Goal: Task Accomplishment & Management: Complete application form

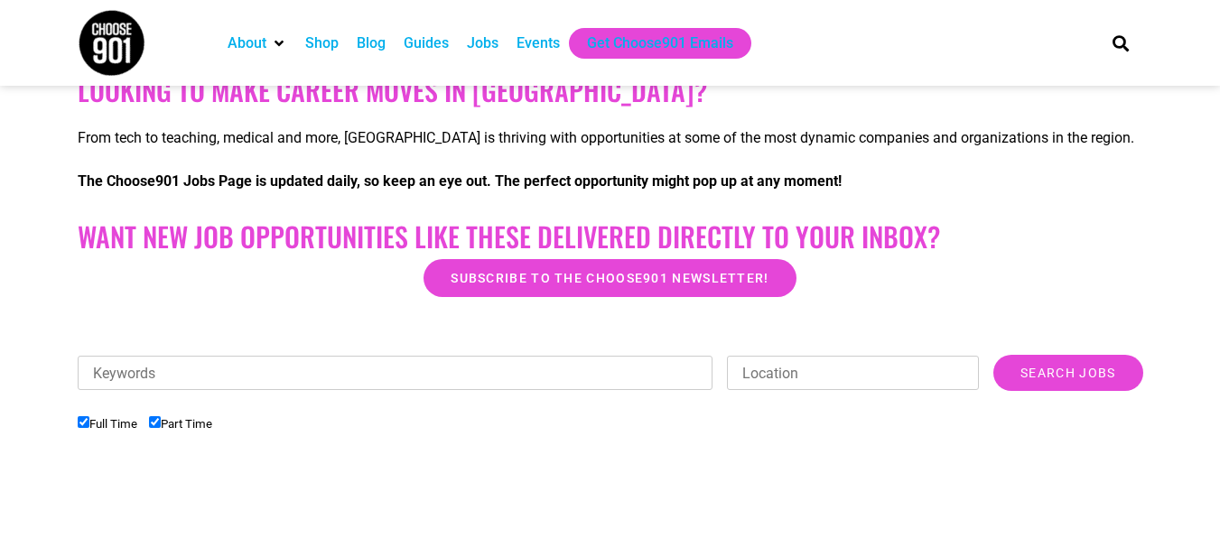
scroll to position [361, 0]
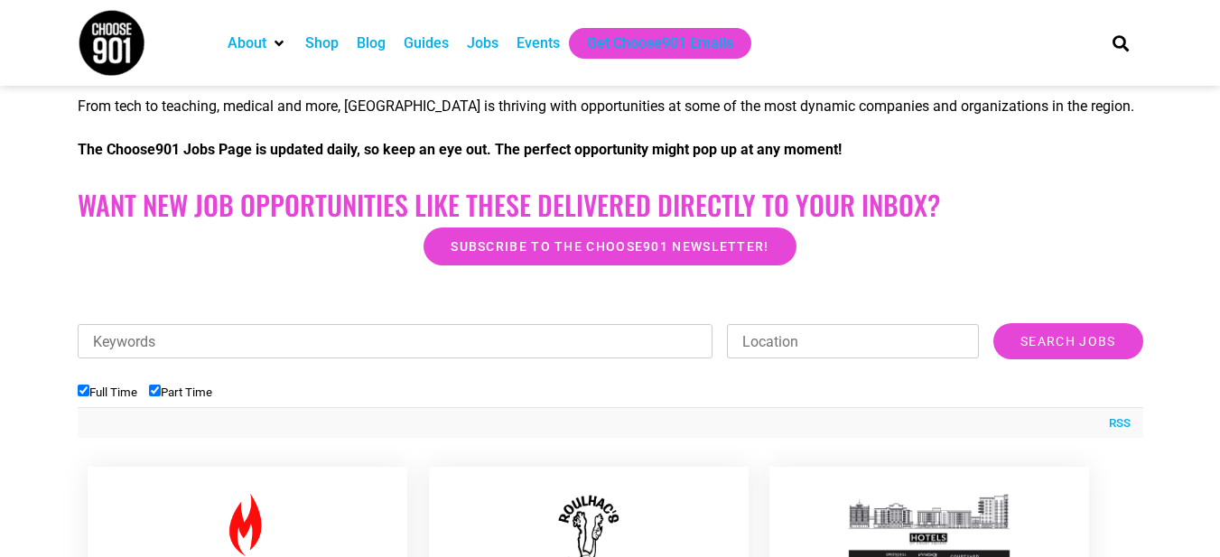
click at [811, 346] on input "Location" at bounding box center [853, 341] width 252 height 34
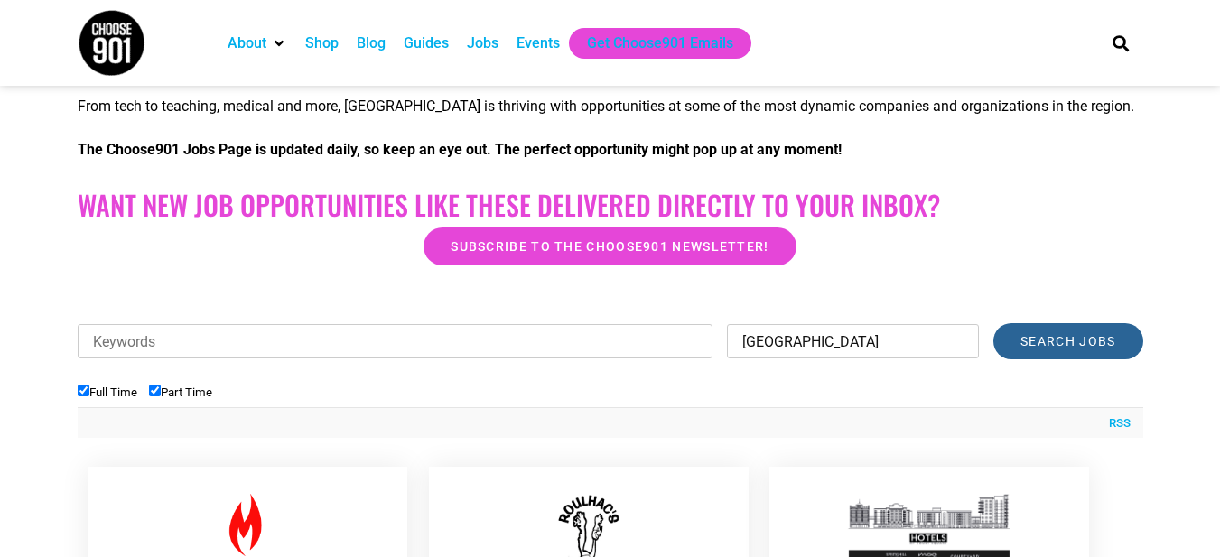
type input "memphis"
click at [1081, 344] on input "Search Jobs" at bounding box center [1067, 341] width 149 height 36
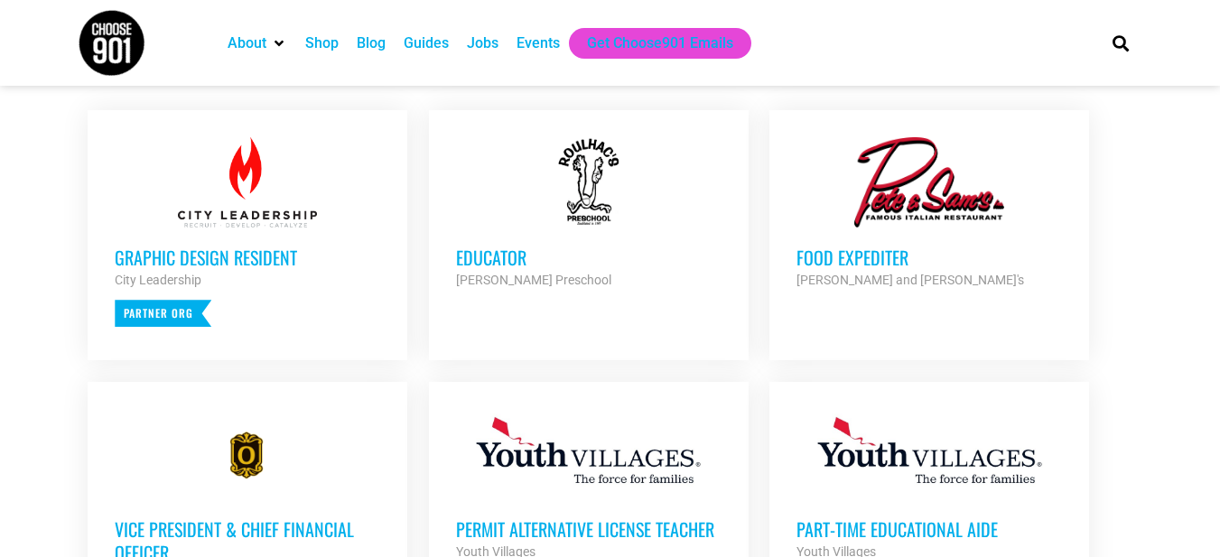
scroll to position [542, 0]
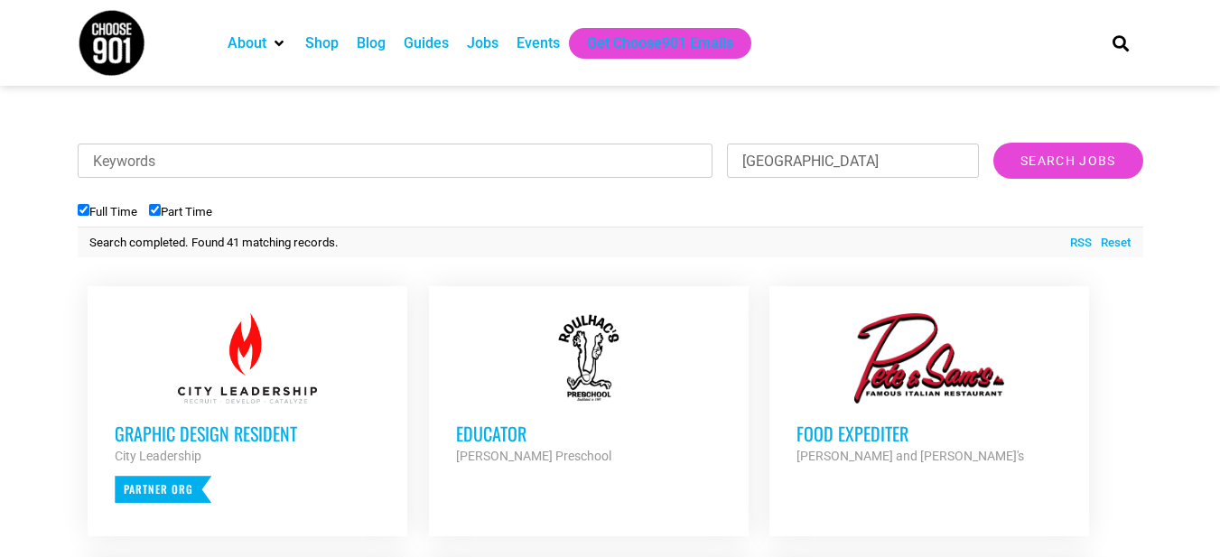
click at [82, 207] on input "Full Time" at bounding box center [84, 210] width 12 height 12
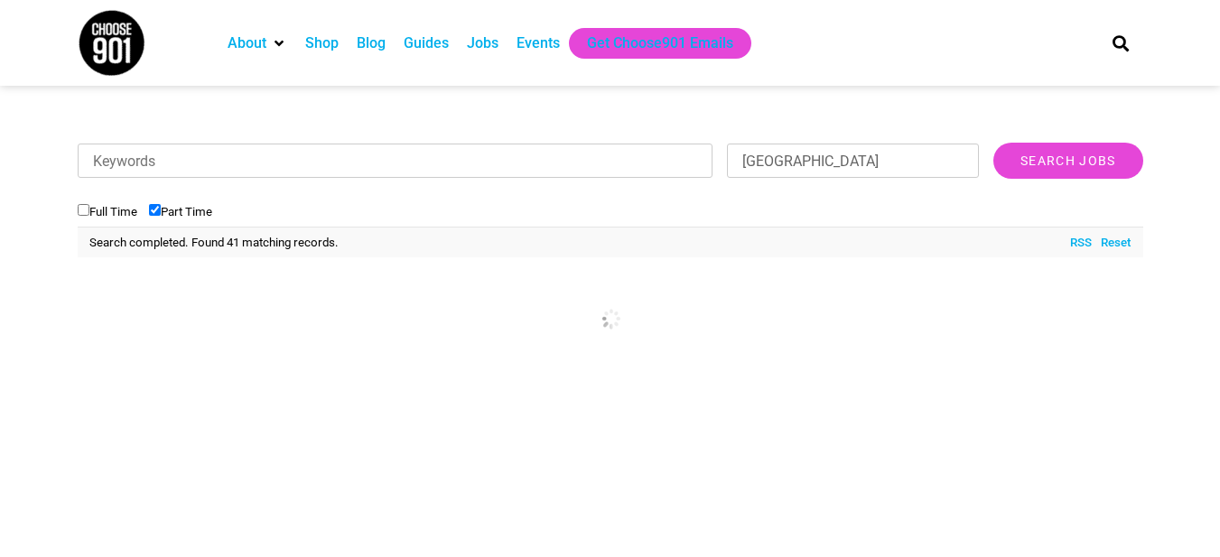
click at [83, 208] on input "Full Time" at bounding box center [84, 210] width 12 height 12
checkbox input "true"
click at [161, 206] on input "Part Time" at bounding box center [155, 210] width 12 height 12
checkbox input "false"
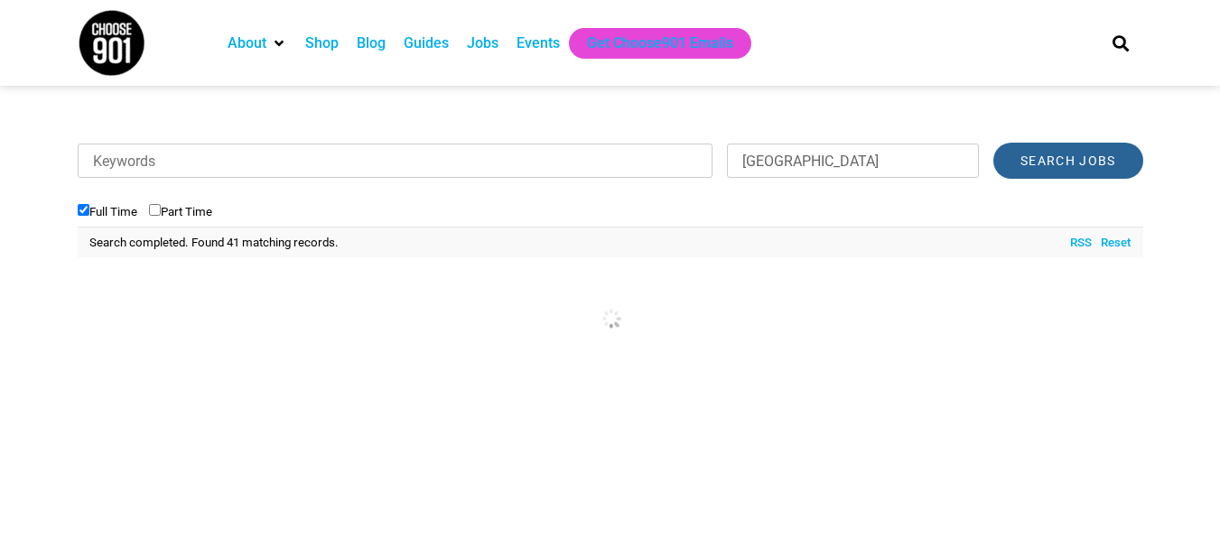
click at [1071, 166] on input "Search Jobs" at bounding box center [1067, 161] width 149 height 36
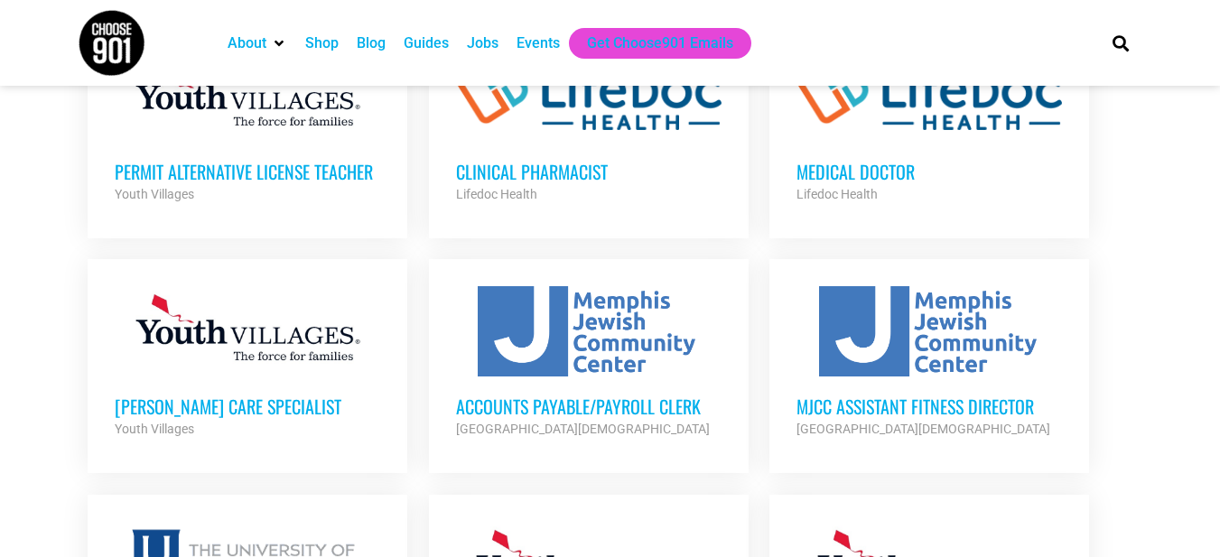
scroll to position [1083, 0]
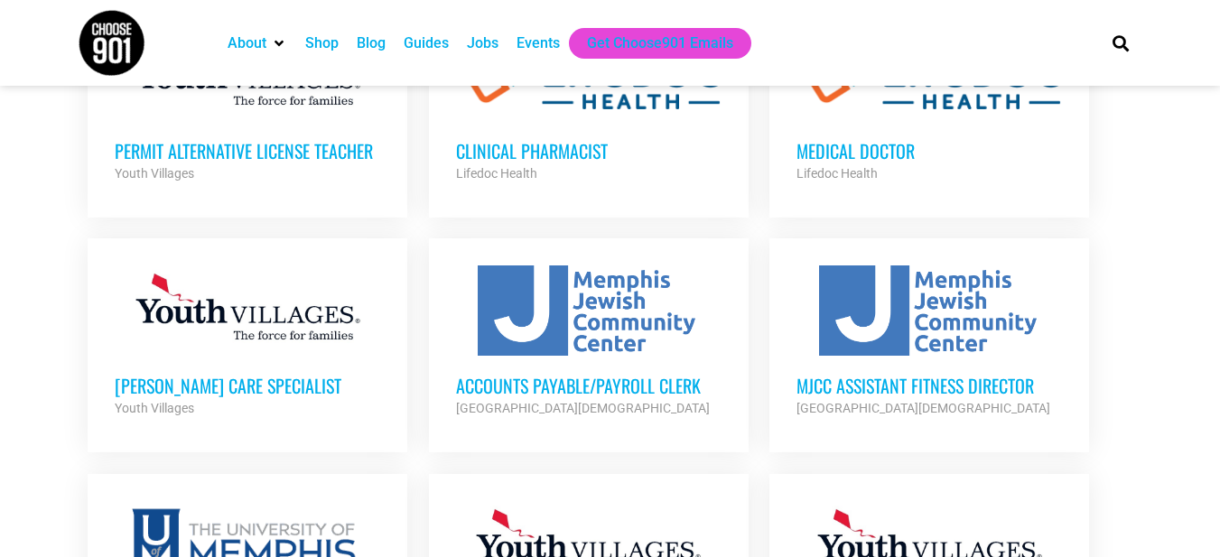
click at [537, 388] on h3 "Accounts Payable/Payroll Clerk" at bounding box center [588, 385] width 265 height 23
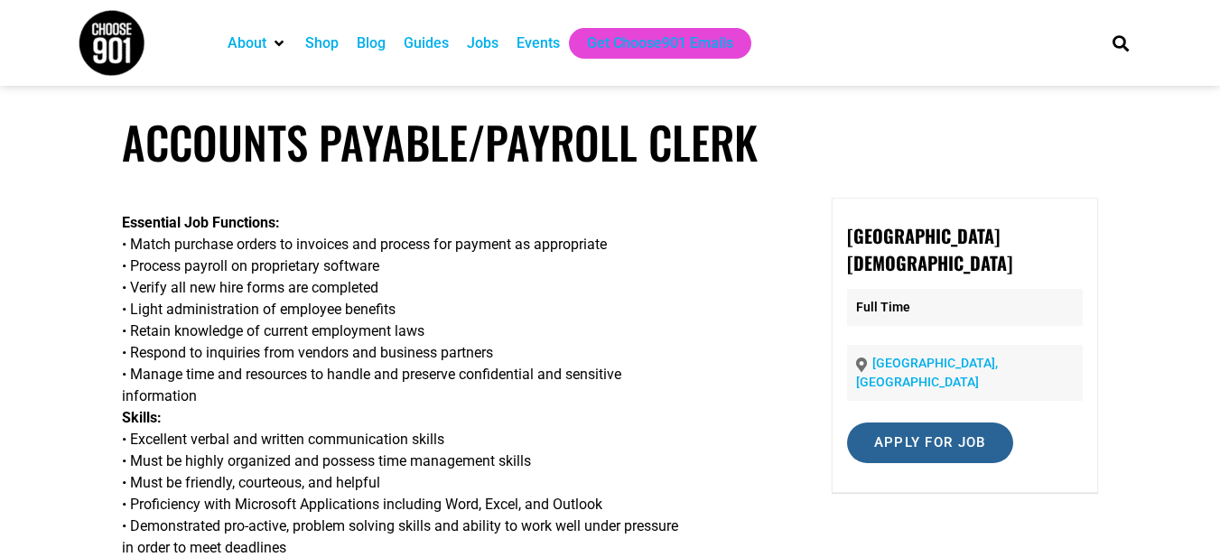
click at [905, 422] on input "Apply for job" at bounding box center [930, 442] width 166 height 41
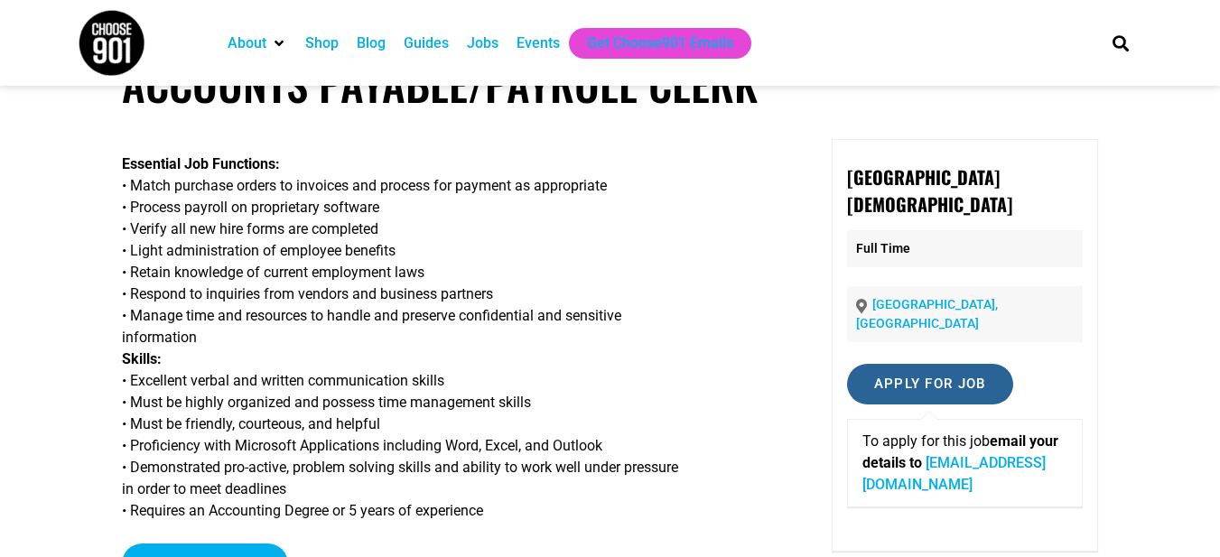
scroll to position [90, 0]
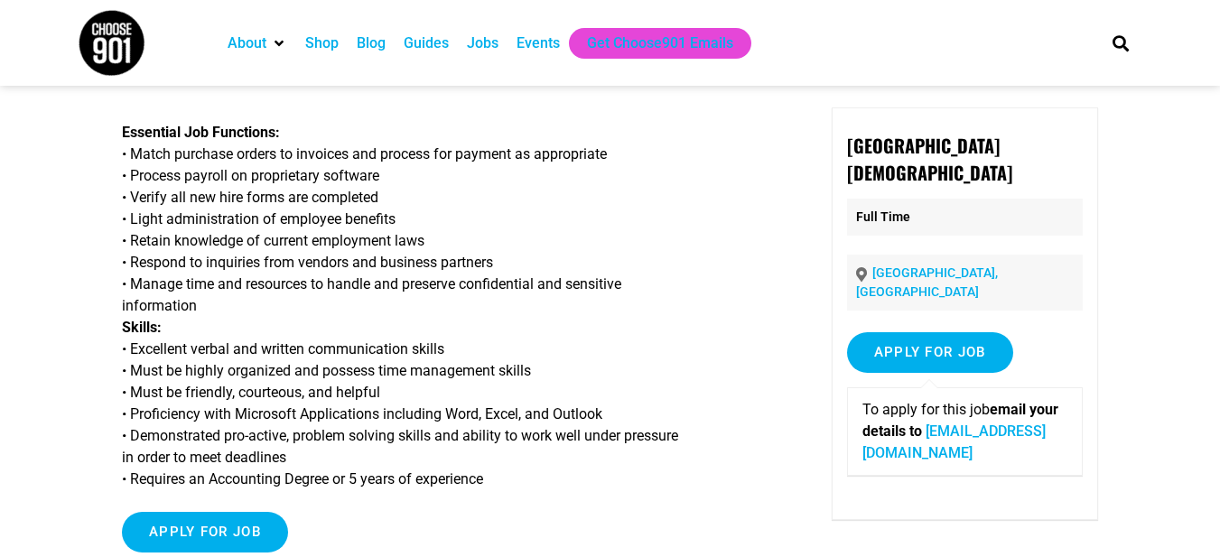
click at [892, 432] on link "resumes@jccmemphis.org" at bounding box center [953, 441] width 183 height 39
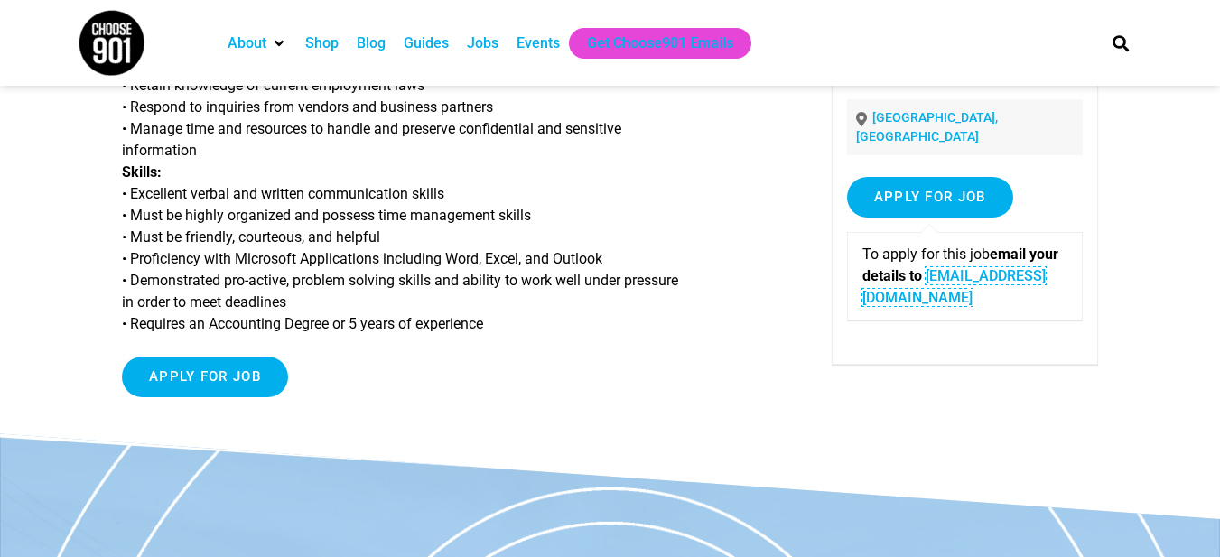
scroll to position [271, 0]
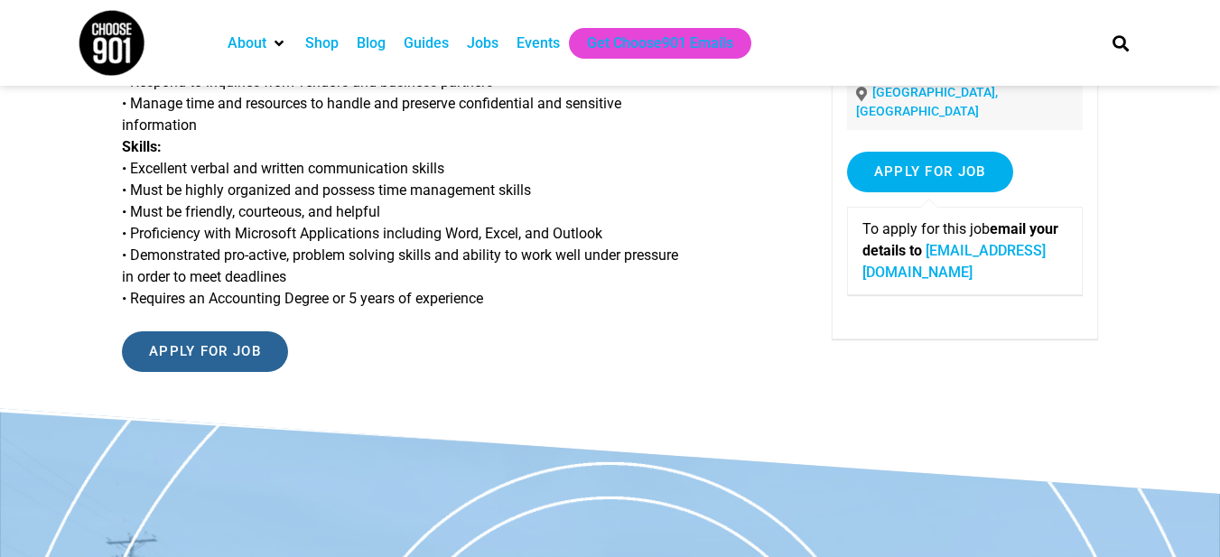
click at [181, 347] on input "Apply for job" at bounding box center [205, 351] width 166 height 41
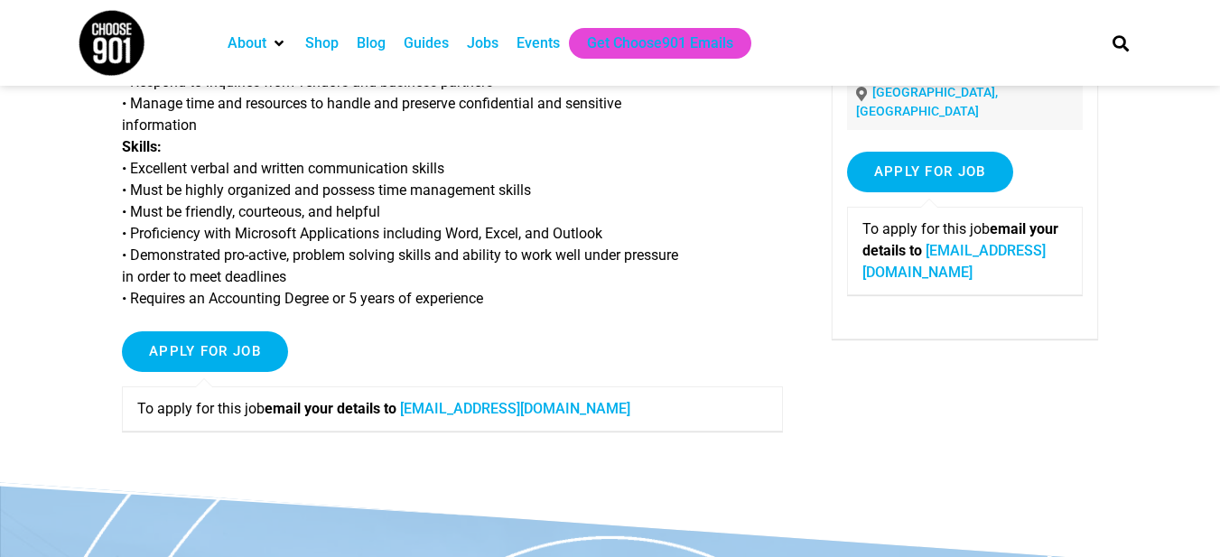
click at [439, 414] on link "resumes@jccmemphis.org" at bounding box center [515, 408] width 230 height 17
drag, startPoint x: 1139, startPoint y: 440, endPoint x: 1130, endPoint y: 345, distance: 95.2
click at [1143, 424] on article "Accounts Payable/Payroll Clerk Essential Job Functions: • Match purchase orders…" at bounding box center [610, 164] width 1220 height 638
click at [181, 353] on input "Apply for job" at bounding box center [205, 351] width 166 height 41
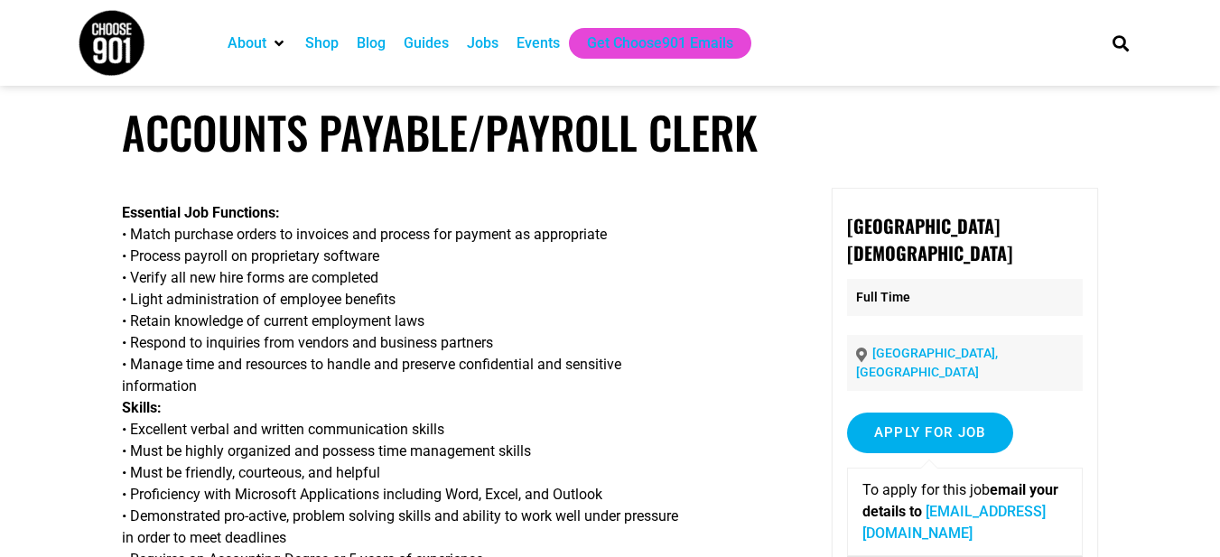
scroll to position [0, 0]
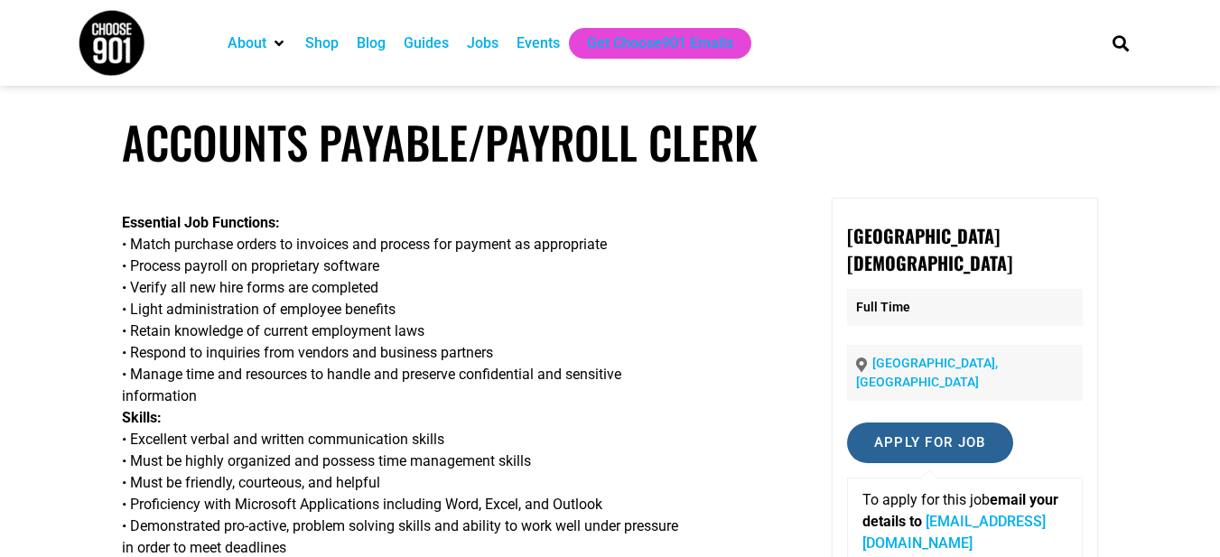
click at [920, 438] on input "Apply for job" at bounding box center [930, 442] width 166 height 41
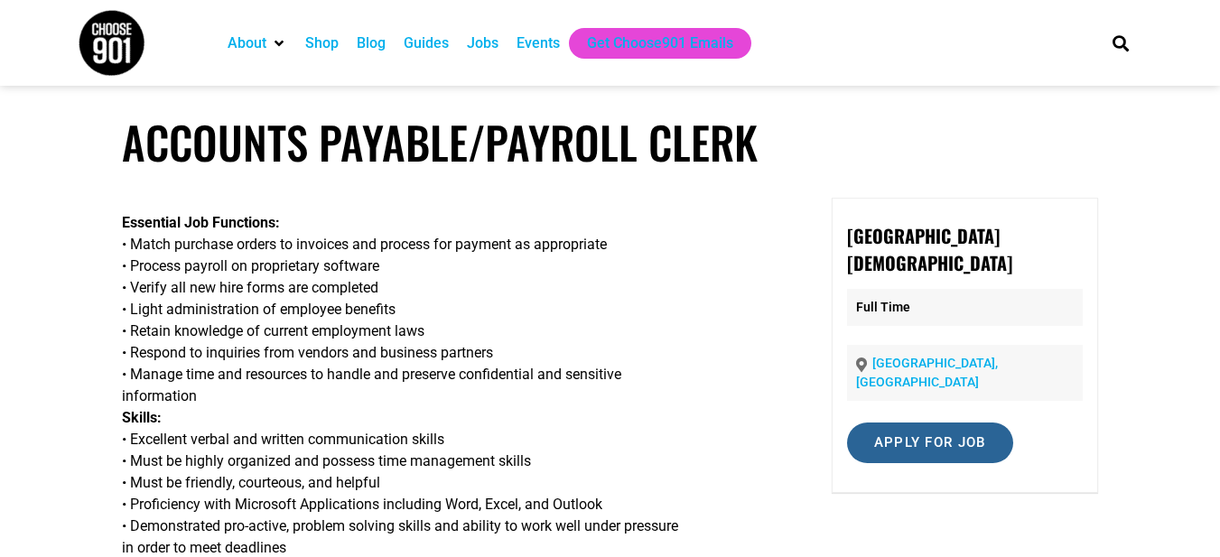
click at [900, 422] on input "Apply for job" at bounding box center [930, 442] width 166 height 41
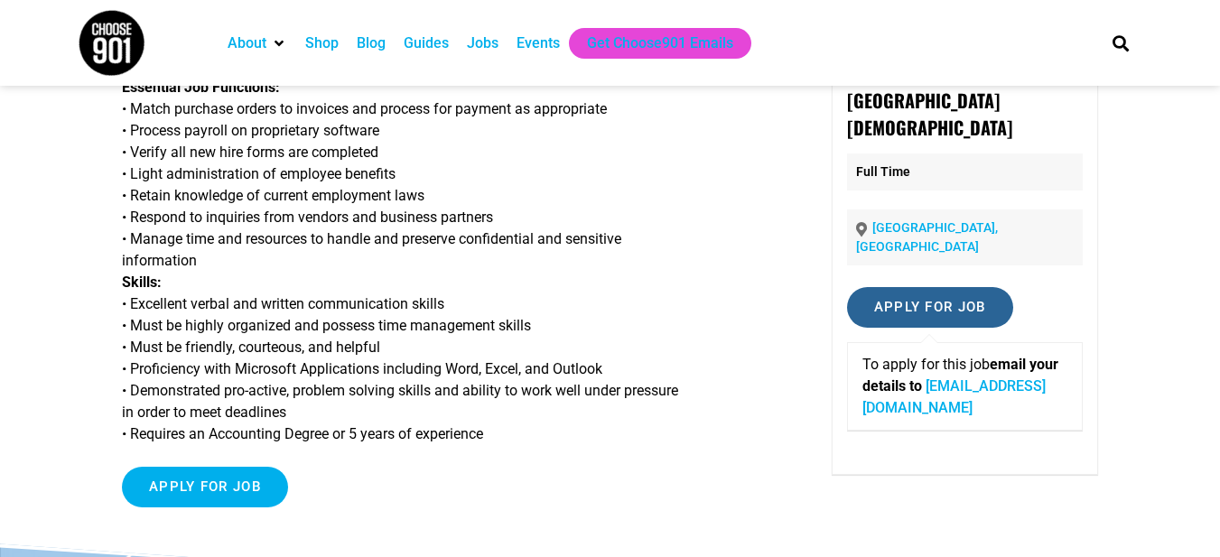
scroll to position [271, 0]
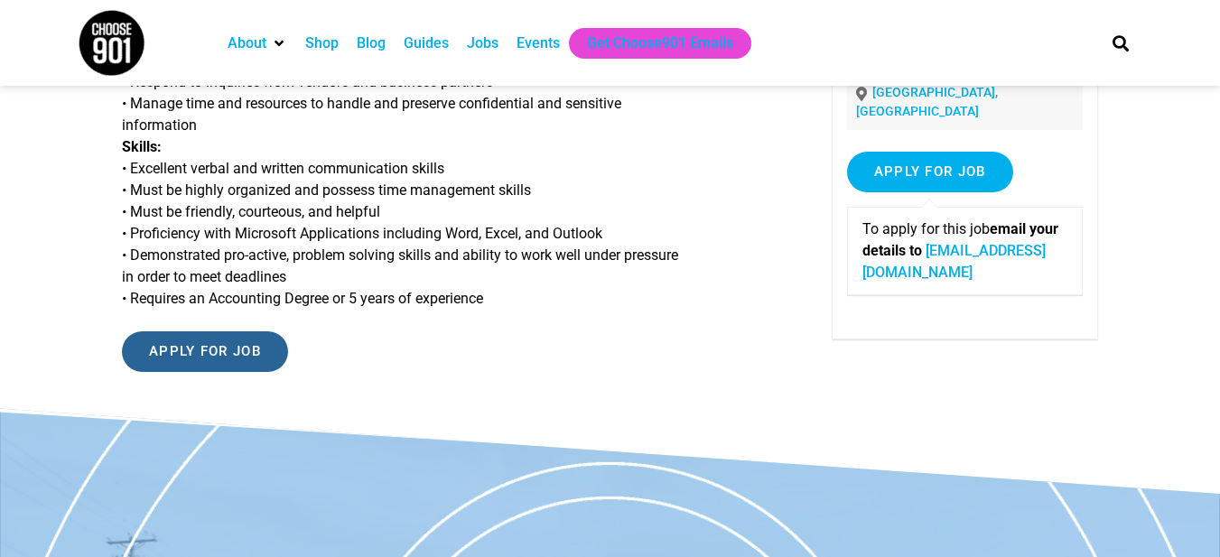
click at [169, 341] on input "Apply for job" at bounding box center [205, 351] width 166 height 41
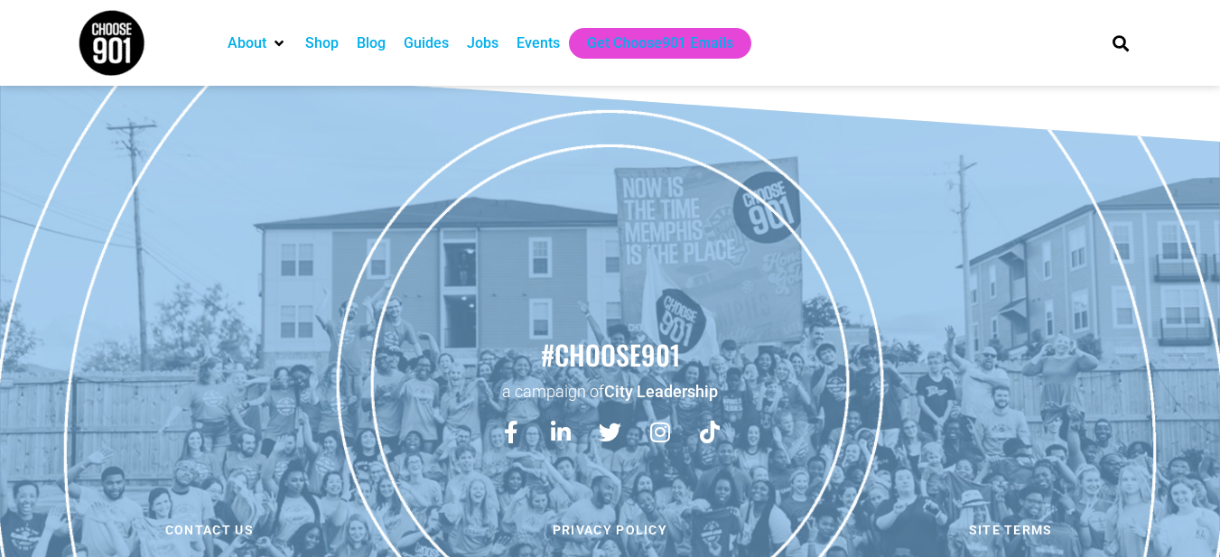
scroll to position [765, 0]
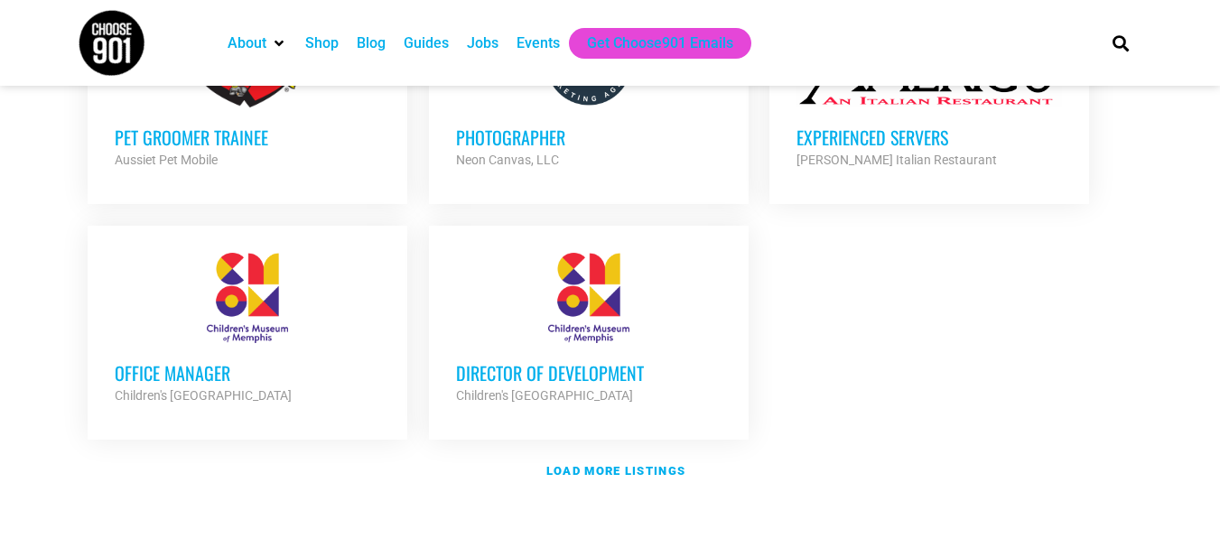
scroll to position [2076, 0]
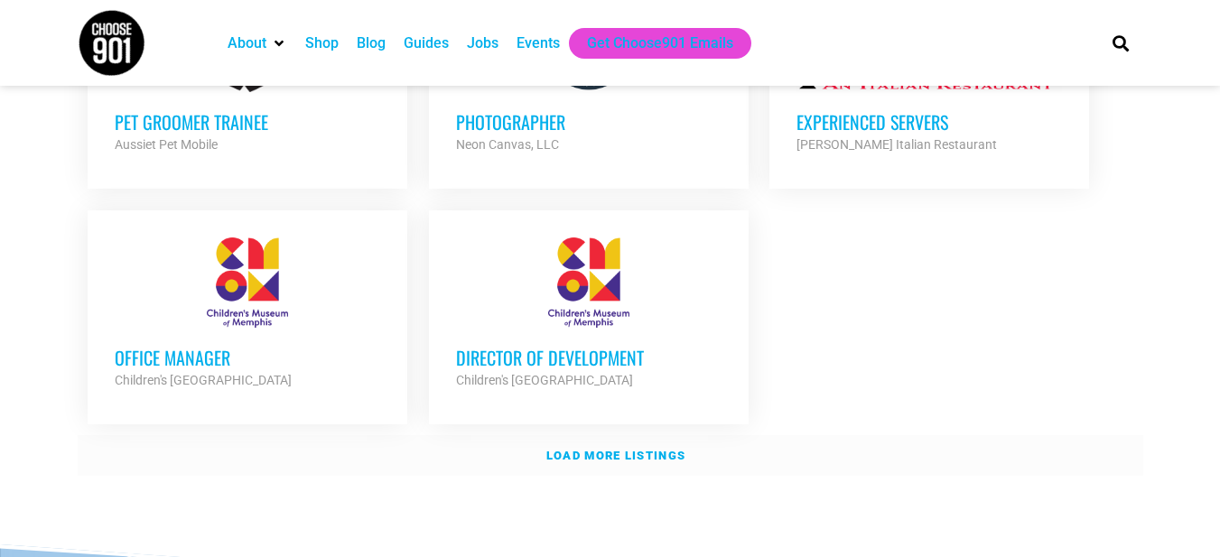
click at [616, 449] on strong "Load more listings" at bounding box center [615, 456] width 139 height 14
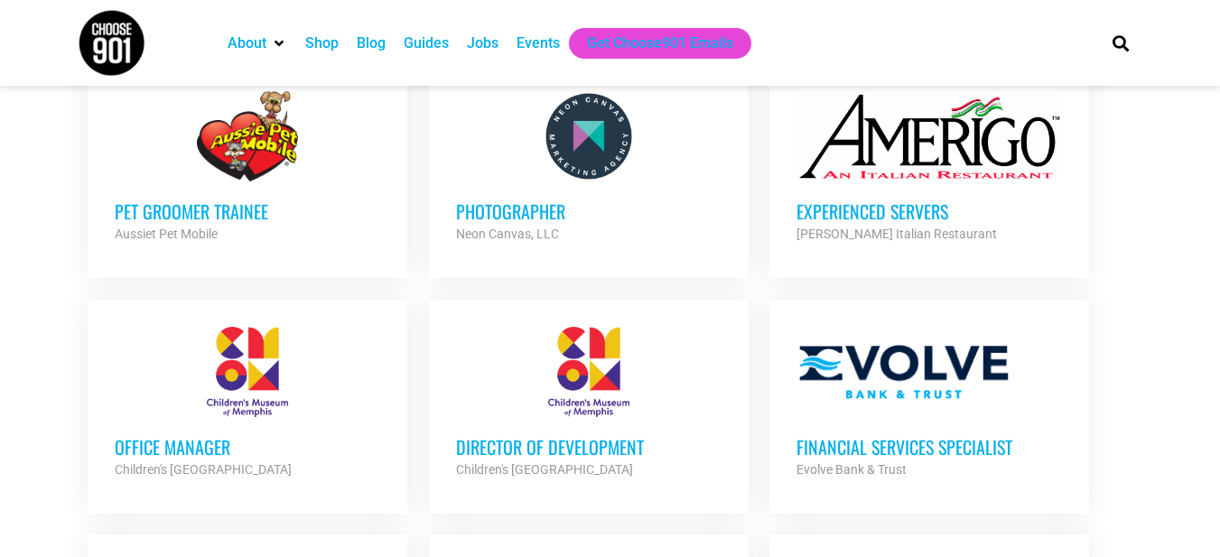
scroll to position [1986, 0]
click at [884, 350] on div at bounding box center [928, 373] width 265 height 90
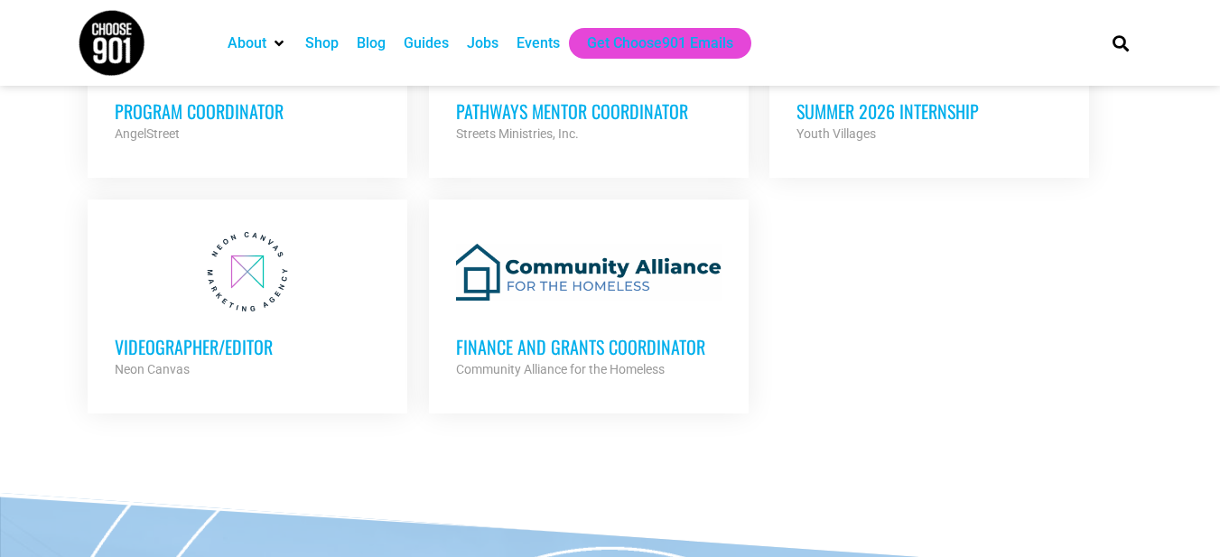
scroll to position [3159, 0]
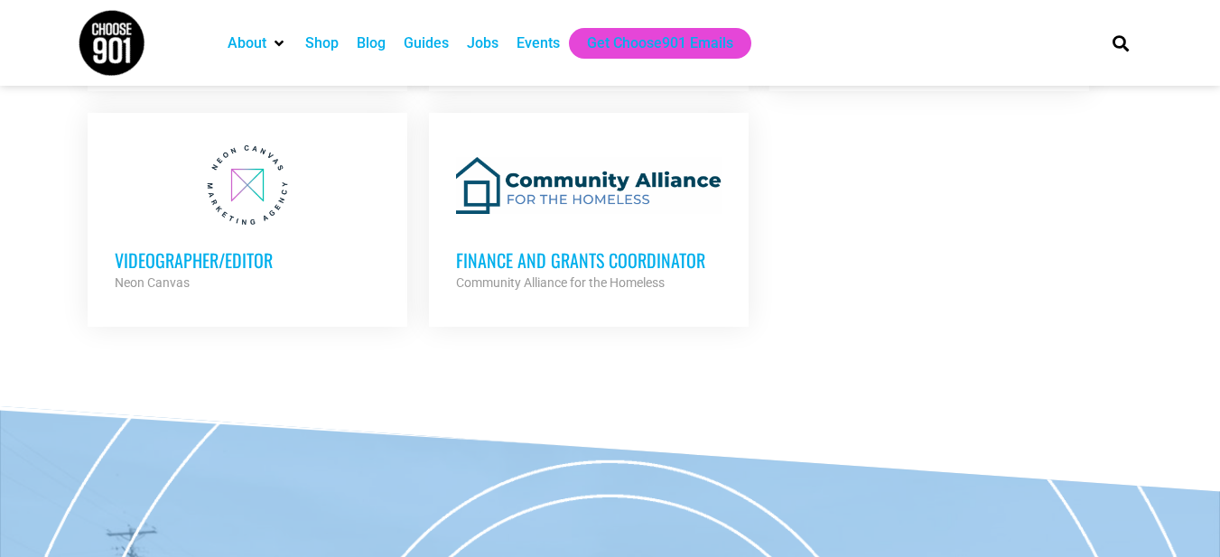
click at [483, 43] on div "Jobs" at bounding box center [483, 43] width 32 height 22
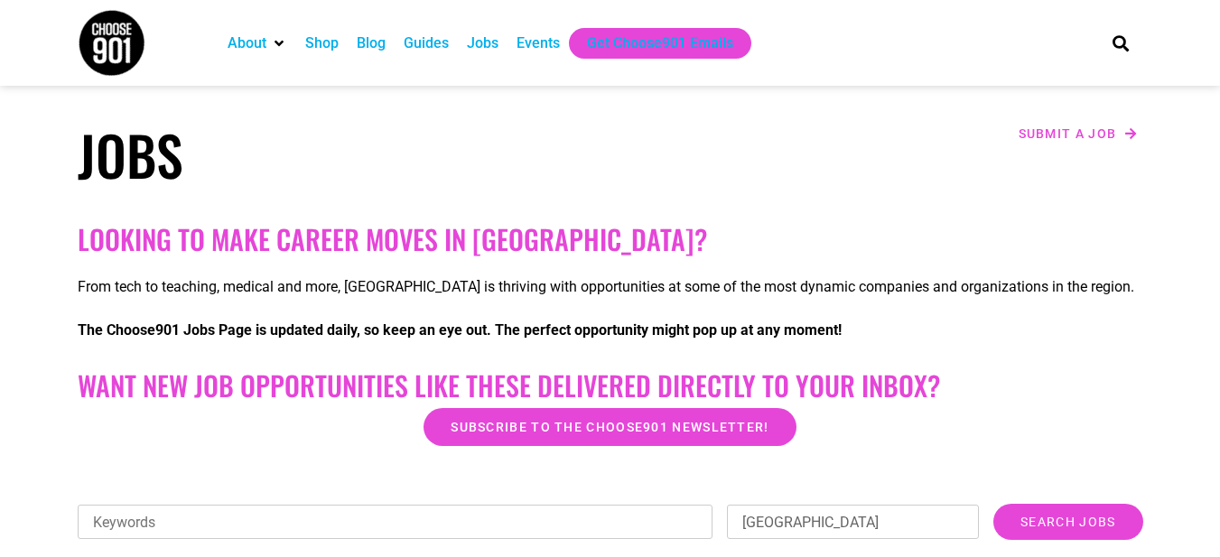
scroll to position [90, 0]
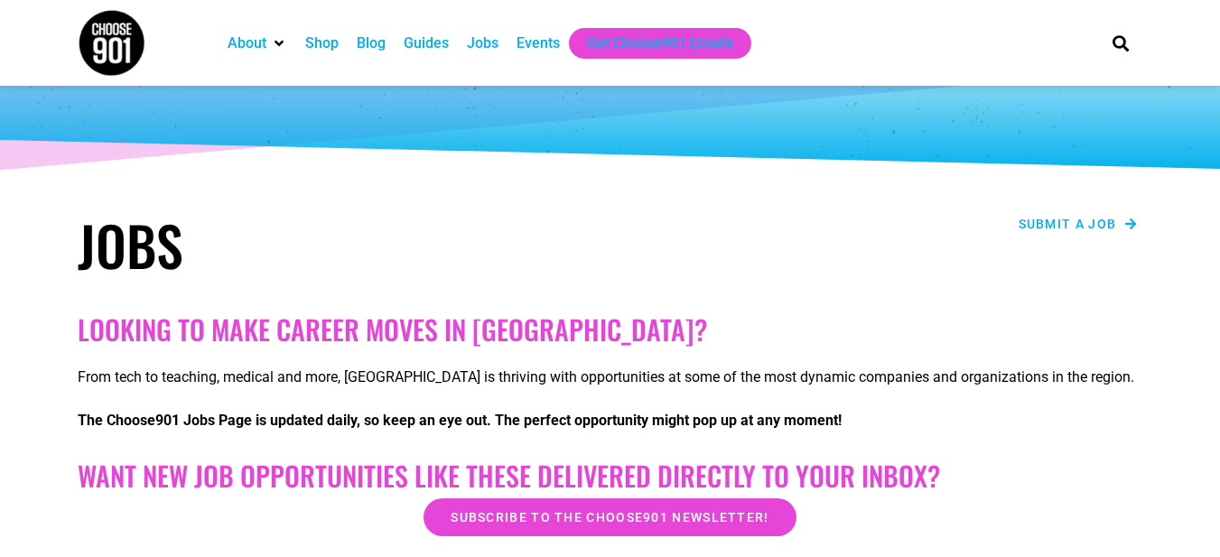
click at [1043, 218] on span "Submit a job" at bounding box center [1067, 224] width 98 height 13
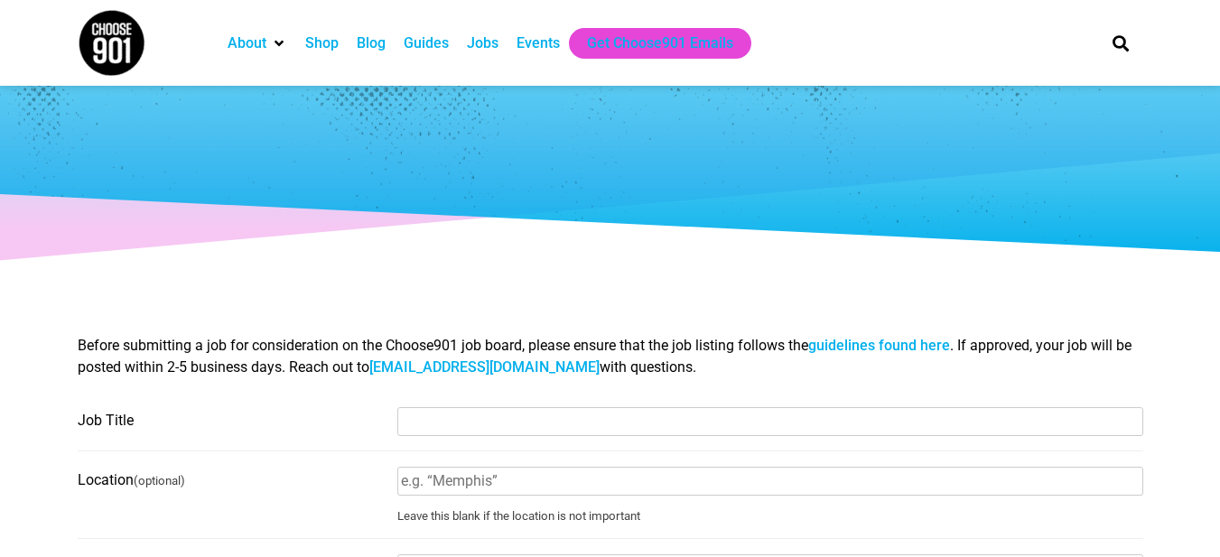
select select
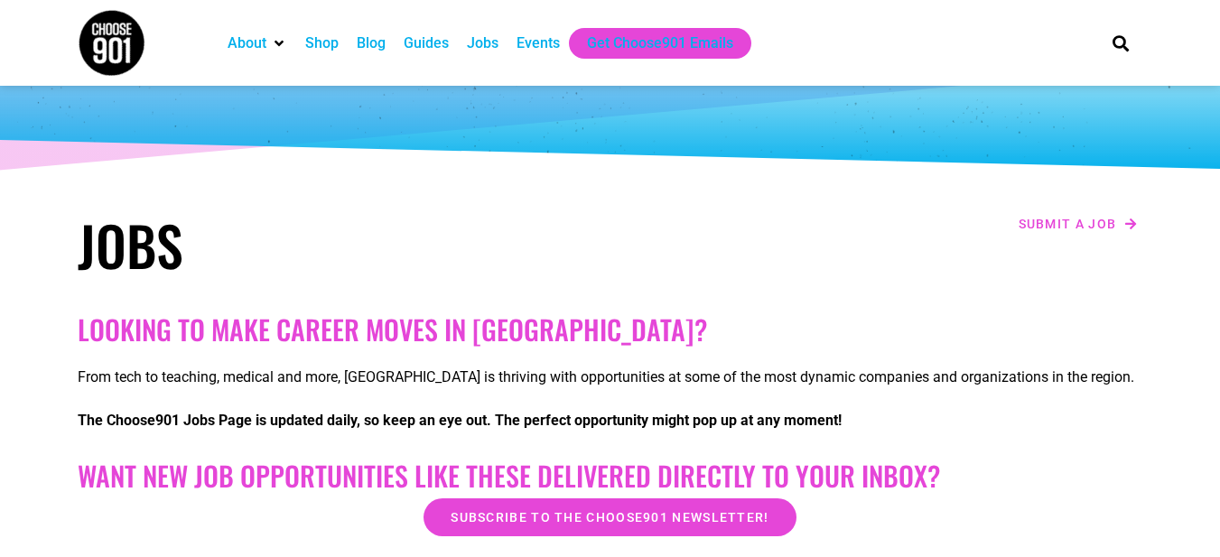
click at [480, 39] on div "Jobs" at bounding box center [483, 43] width 32 height 22
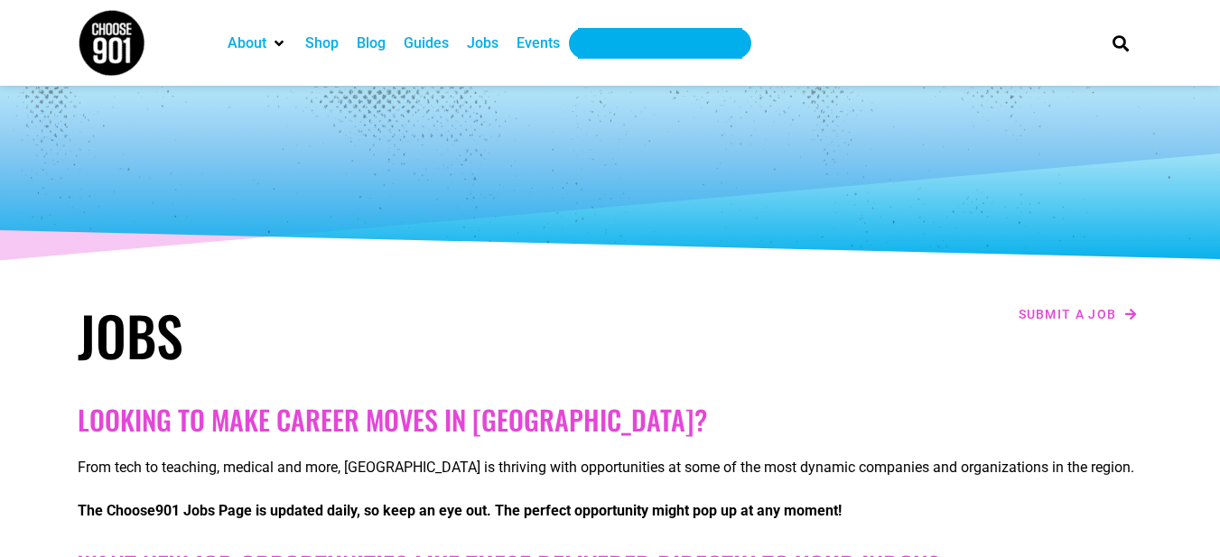
click at [647, 47] on div "Get Choose901 Emails" at bounding box center [660, 43] width 146 height 22
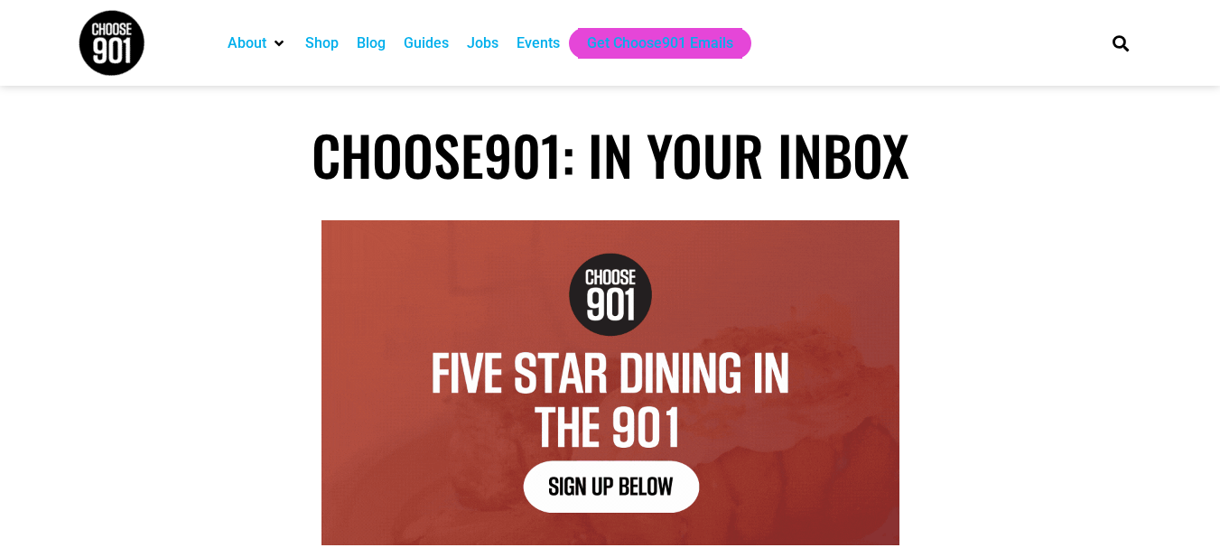
click at [480, 38] on div "Jobs" at bounding box center [483, 43] width 32 height 22
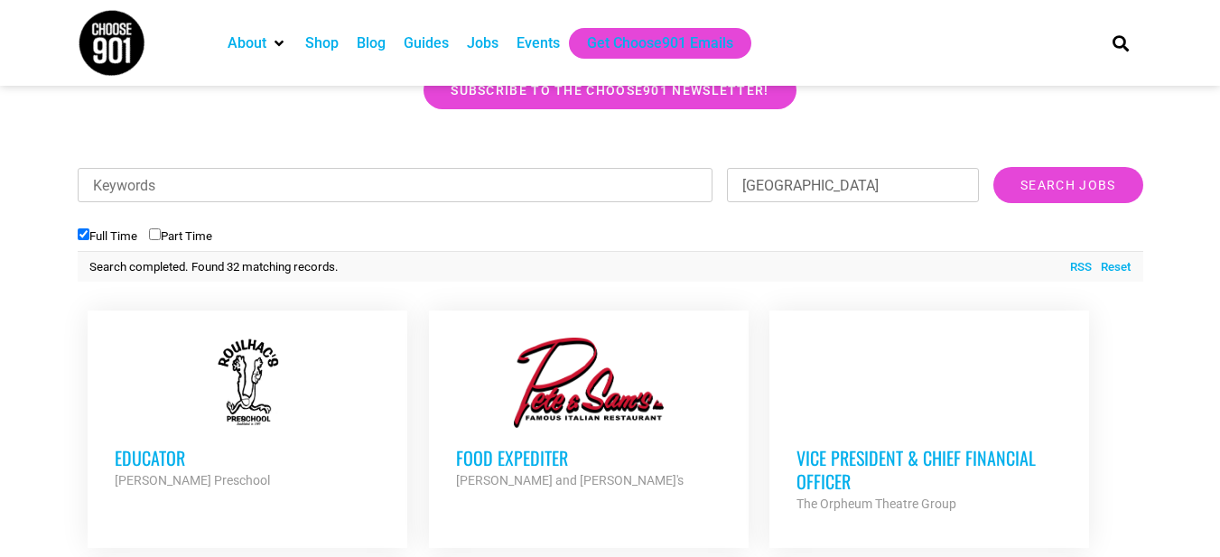
scroll to position [542, 0]
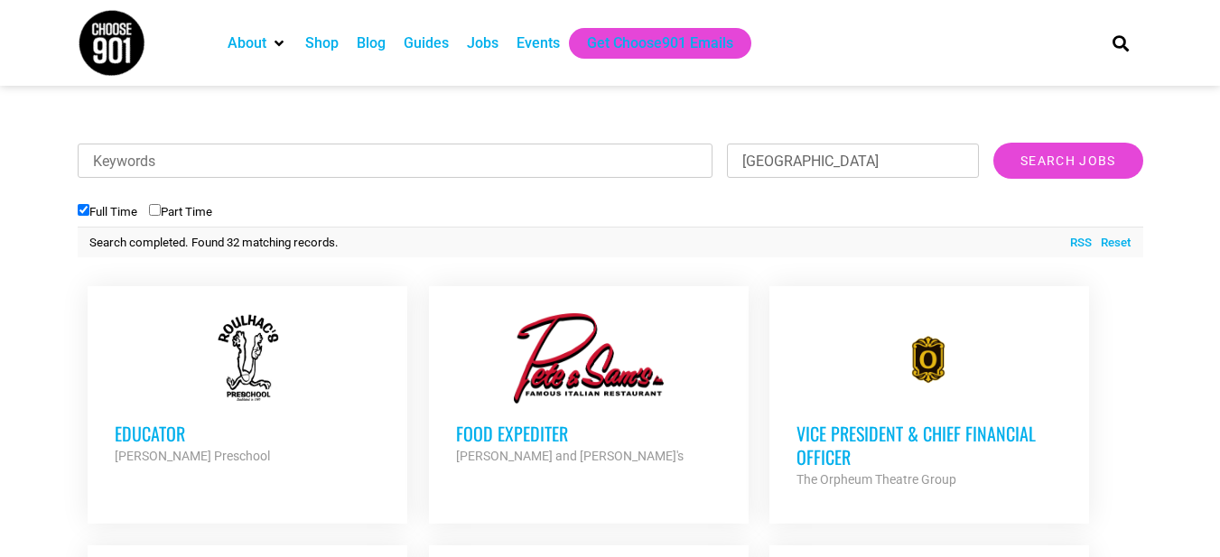
click at [174, 160] on input "Keywords" at bounding box center [395, 161] width 635 height 34
click at [993, 143] on input "Search Jobs" at bounding box center [1067, 161] width 149 height 36
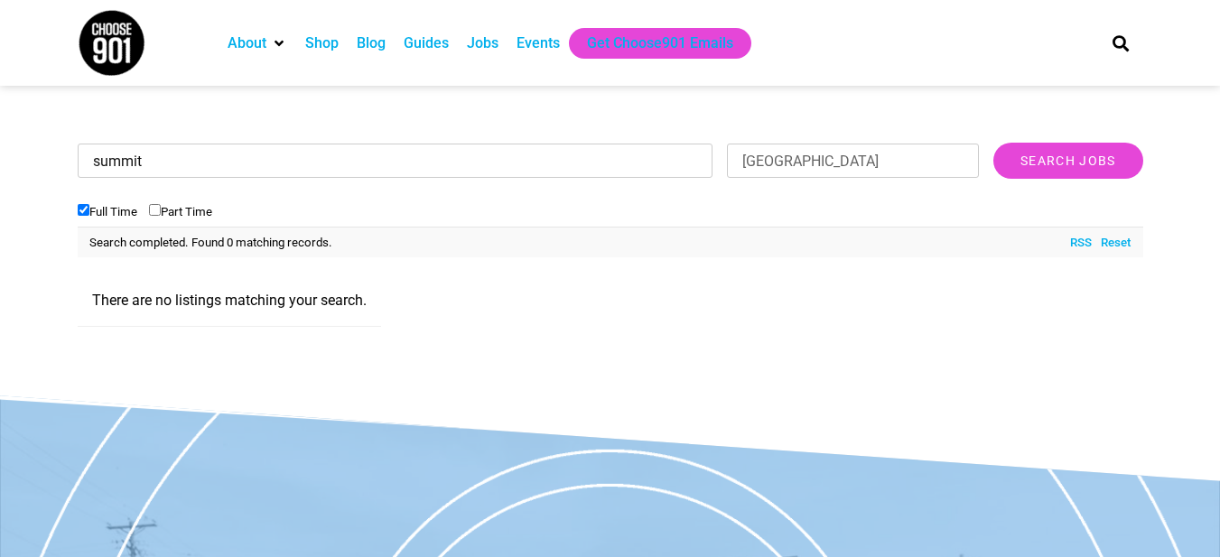
click at [179, 163] on input "summit" at bounding box center [395, 161] width 635 height 34
type input "summit management"
click at [993, 143] on input "Search Jobs" at bounding box center [1067, 161] width 149 height 36
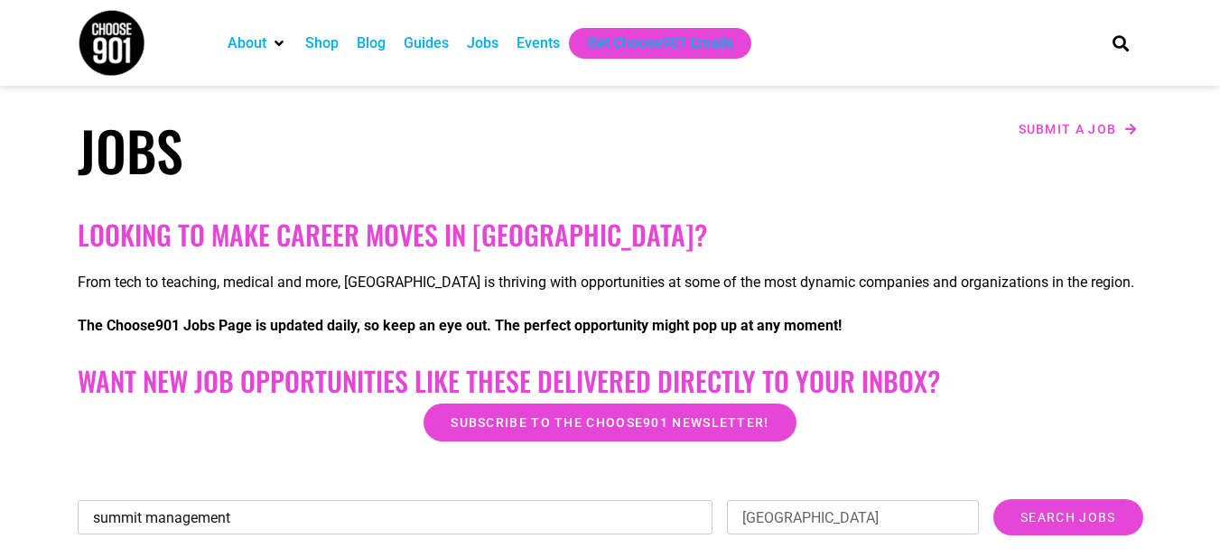
scroll to position [0, 0]
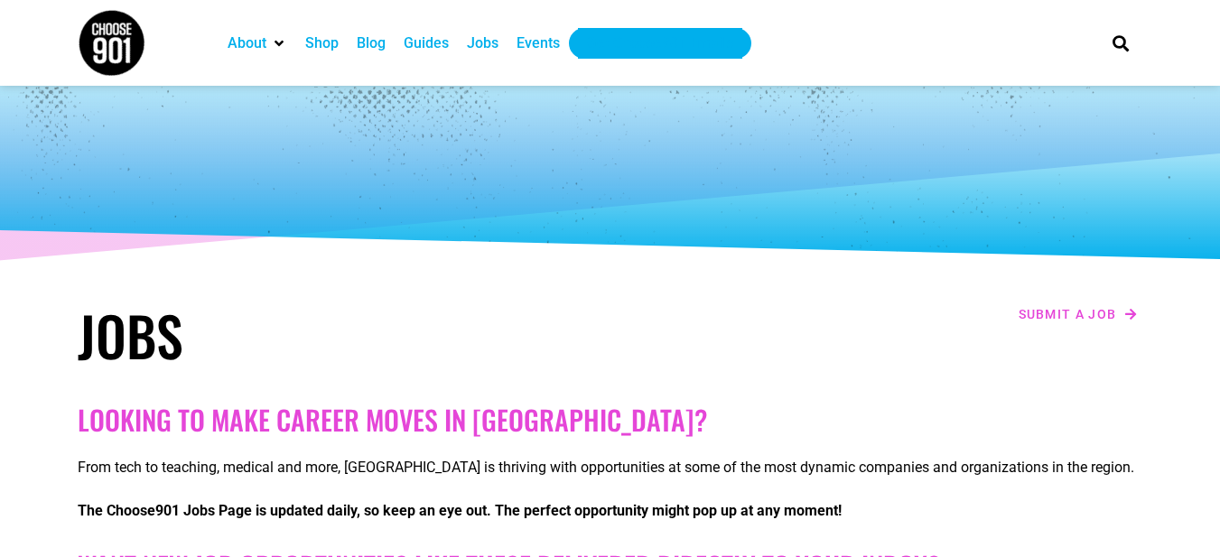
click at [634, 37] on div "Get Choose901 Emails" at bounding box center [660, 43] width 146 height 22
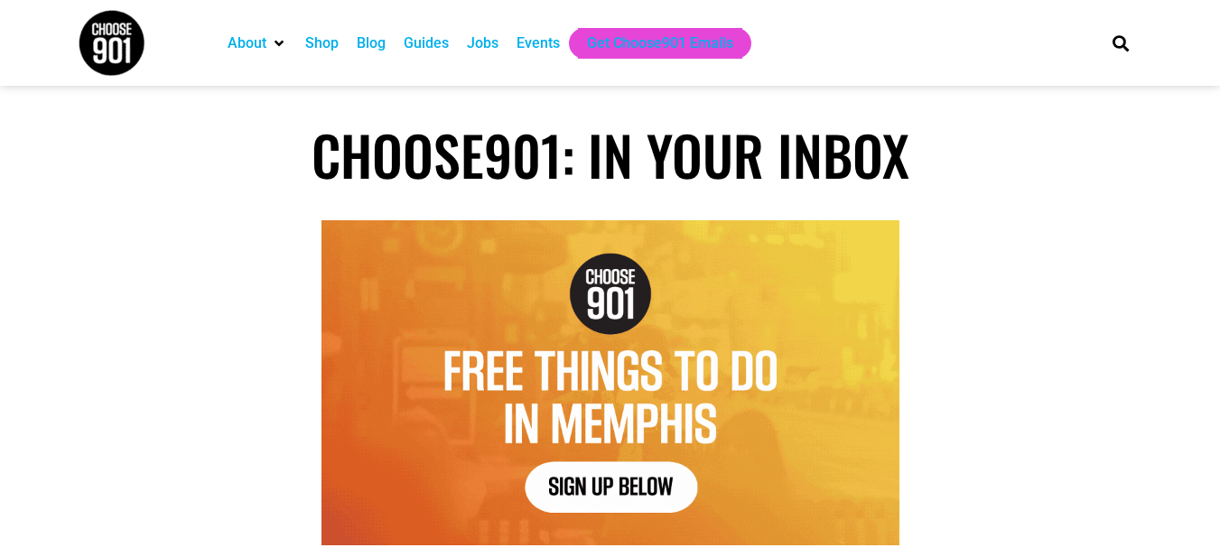
click at [478, 42] on div "Jobs" at bounding box center [483, 43] width 32 height 22
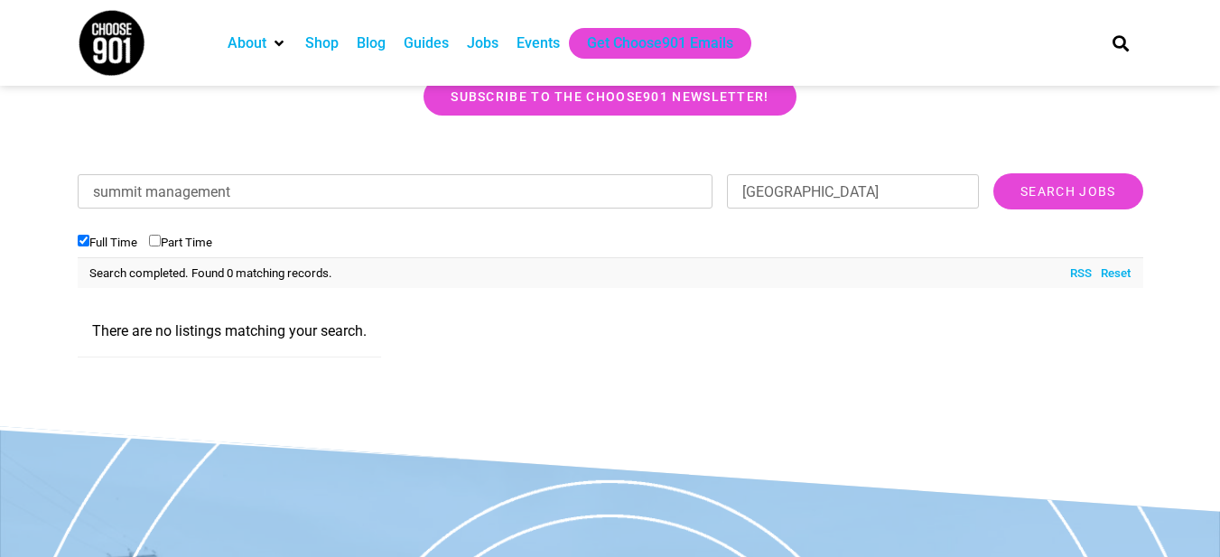
scroll to position [542, 0]
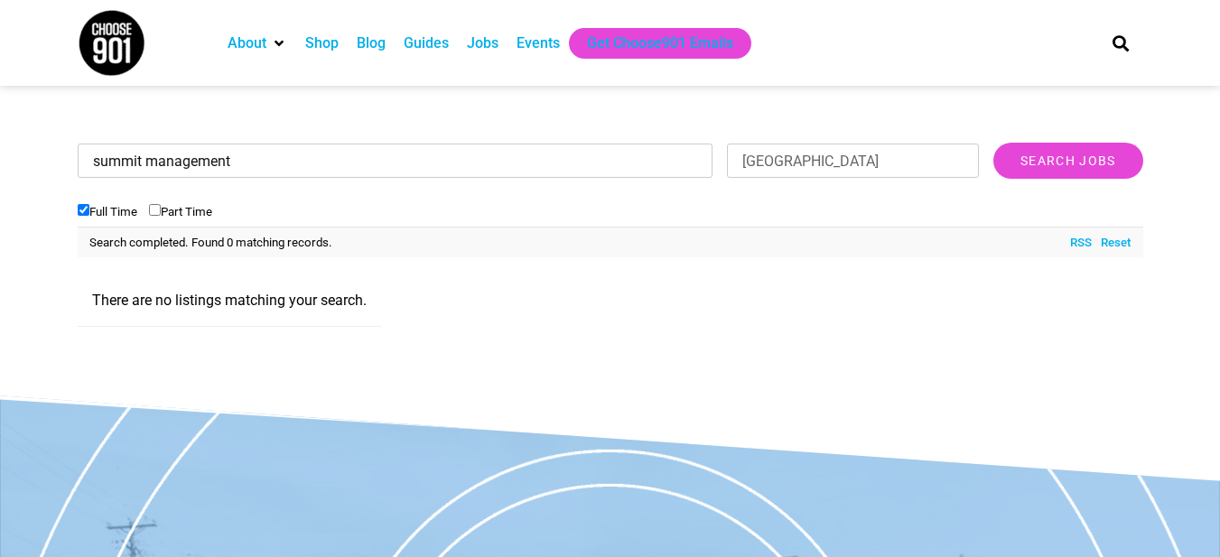
drag, startPoint x: 234, startPoint y: 161, endPoint x: 0, endPoint y: 126, distance: 236.3
click at [0, 126] on section "Looking to make career moves in Memphis? From tech to teaching, medical and mor…" at bounding box center [610, 101] width 1220 height 497
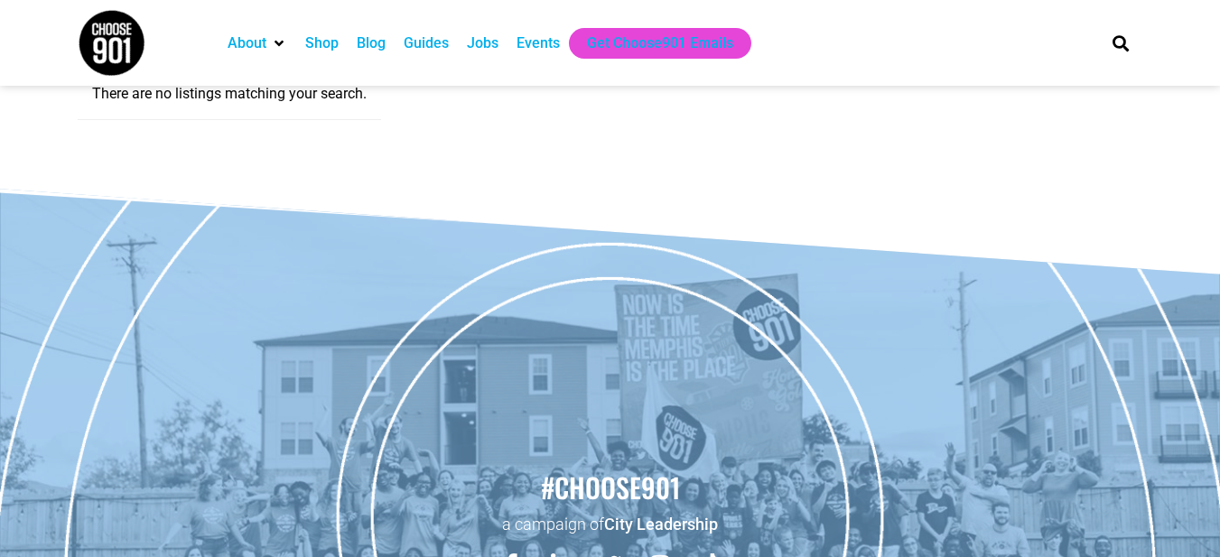
scroll to position [498, 0]
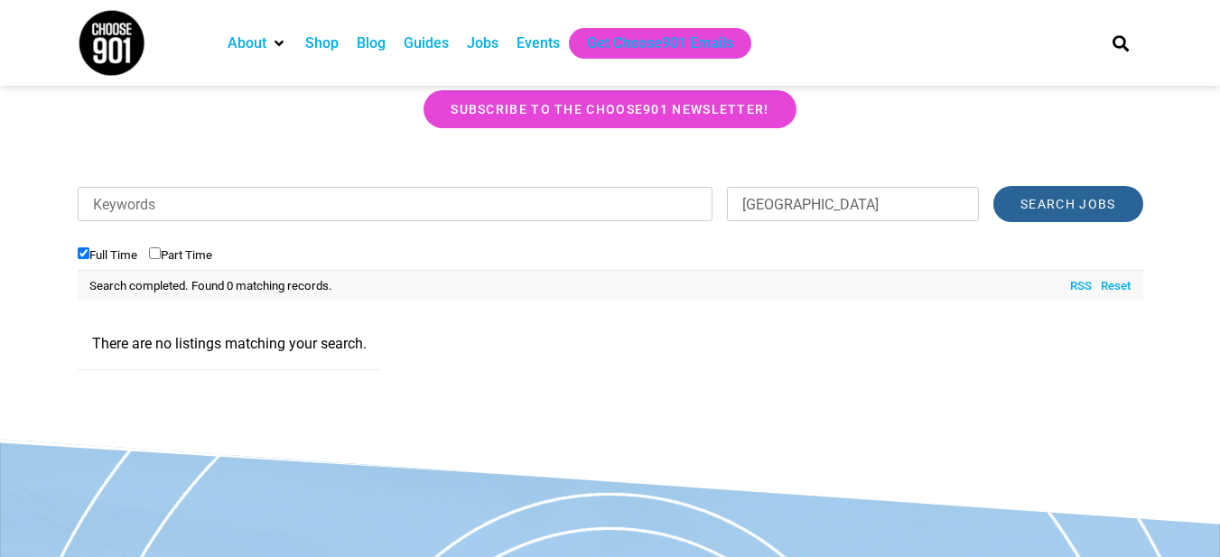
click at [1067, 215] on input "Search Jobs" at bounding box center [1067, 204] width 149 height 36
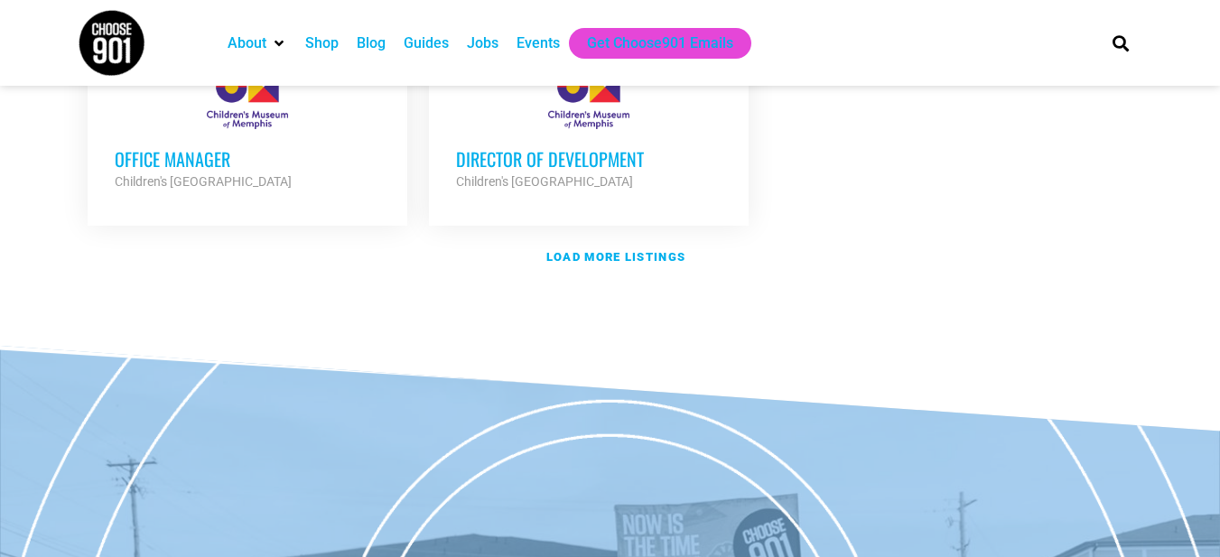
scroll to position [2304, 0]
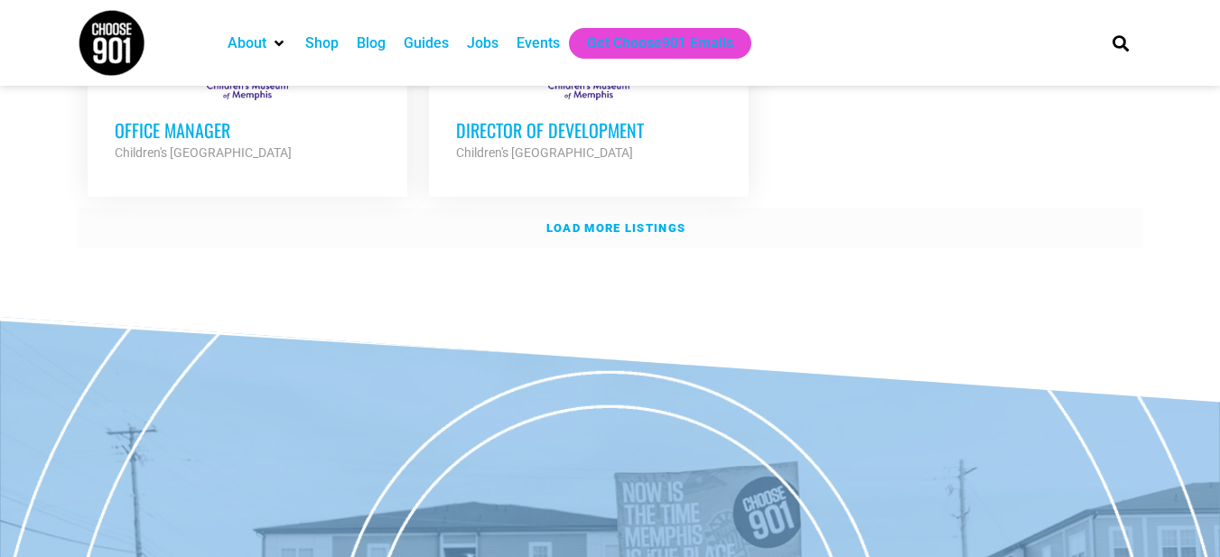
click at [604, 221] on strong "Load more listings" at bounding box center [615, 228] width 139 height 14
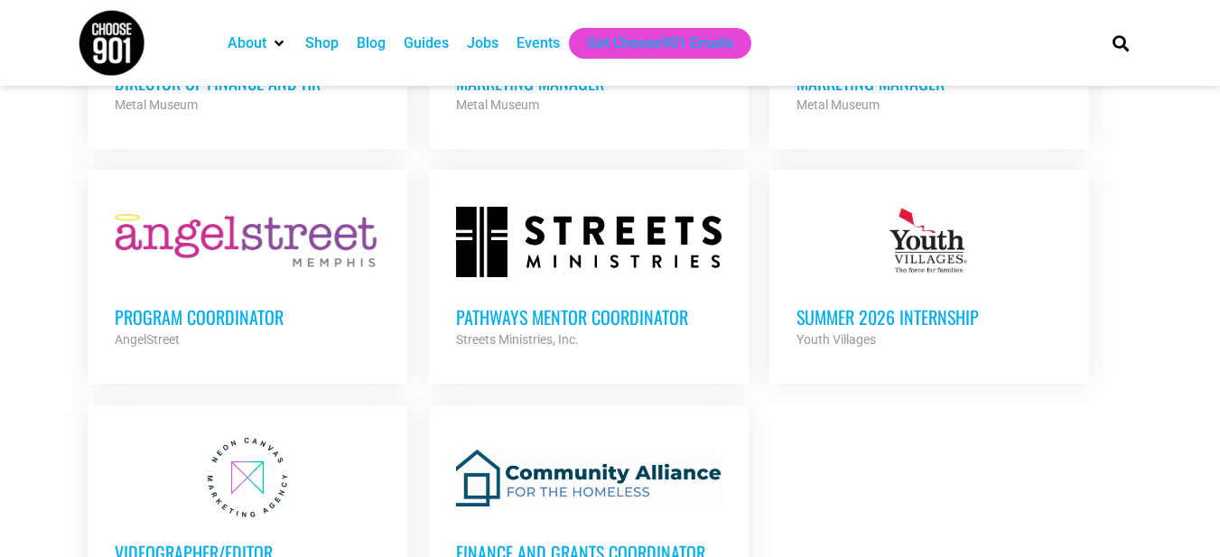
scroll to position [2845, 0]
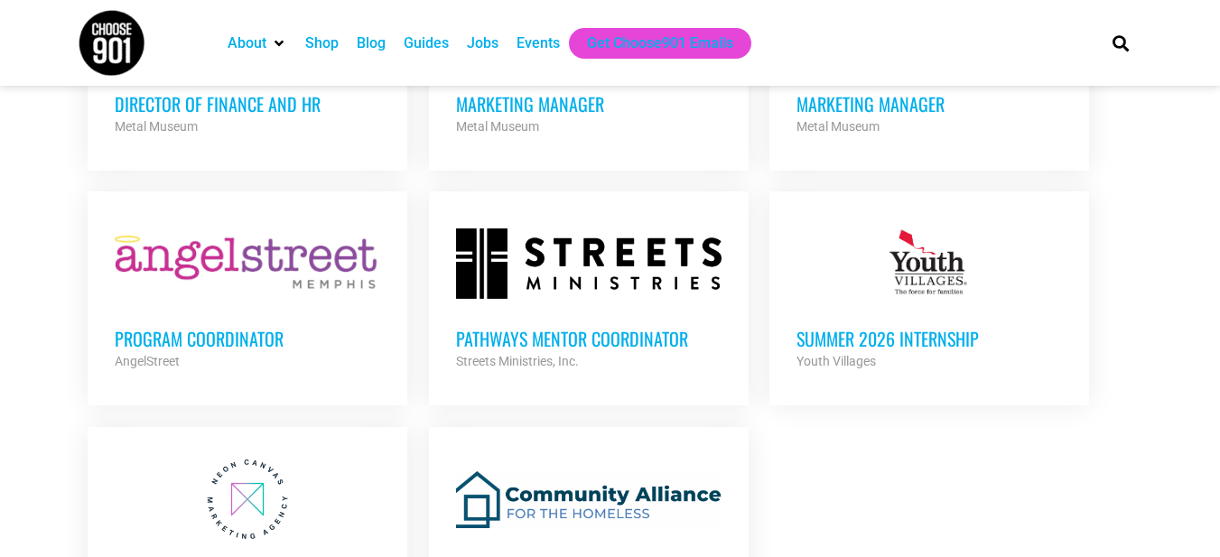
click at [148, 327] on h3 "Program Coordinator" at bounding box center [247, 338] width 265 height 23
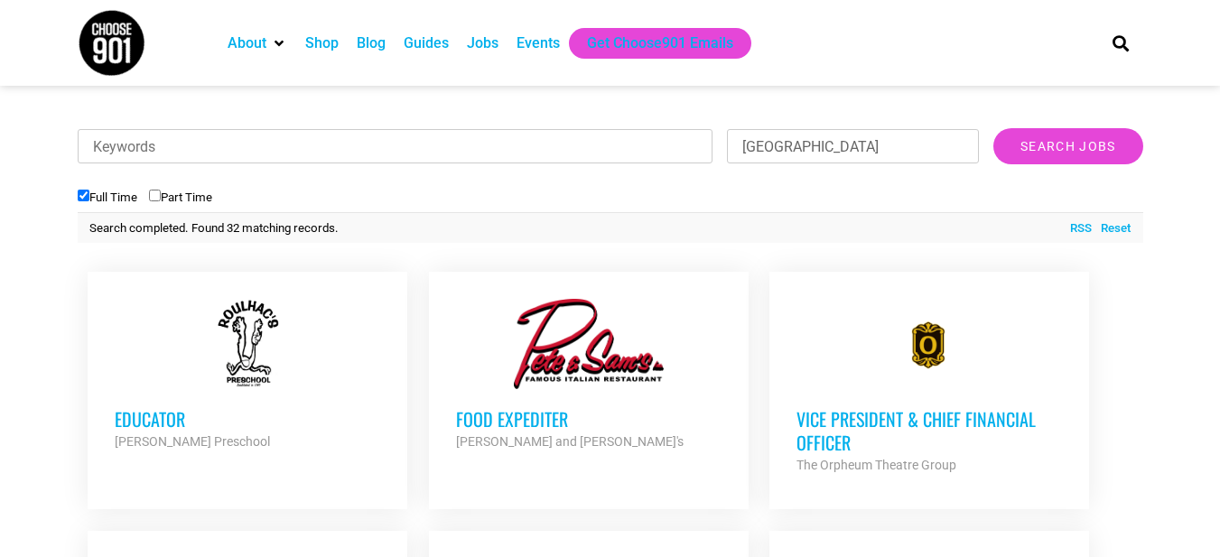
scroll to position [408, 0]
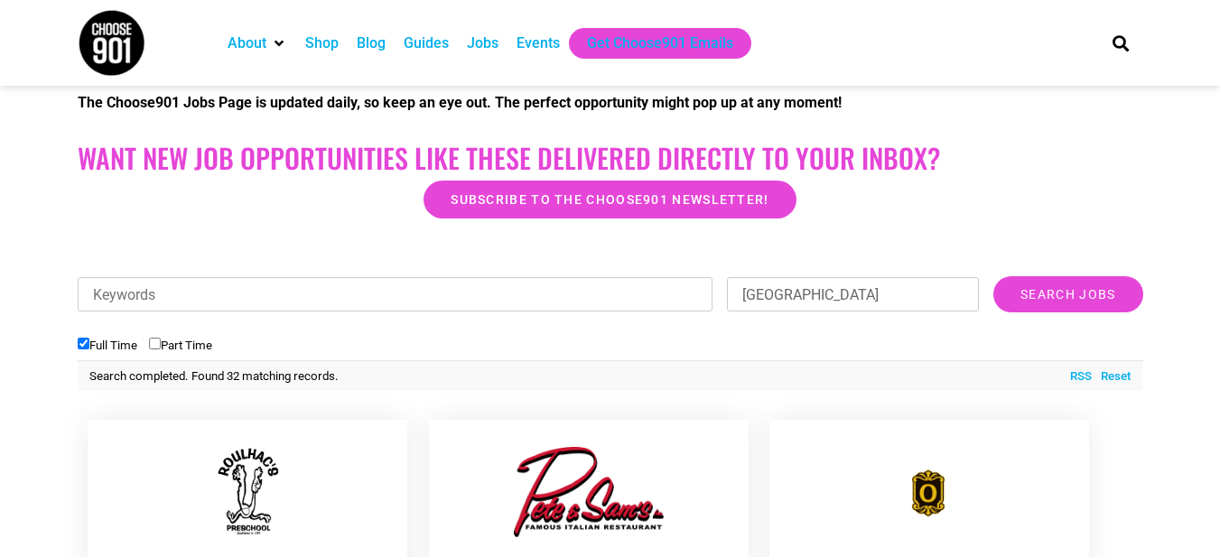
click at [1024, 462] on div at bounding box center [928, 492] width 265 height 90
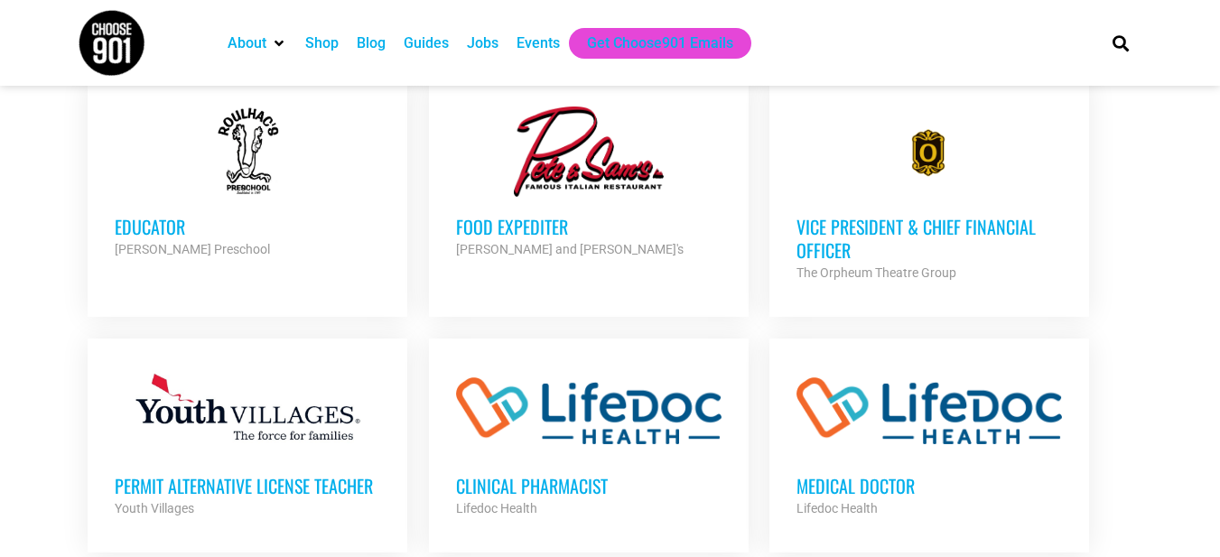
scroll to position [774, 0]
